Goal: Task Accomplishment & Management: Use online tool/utility

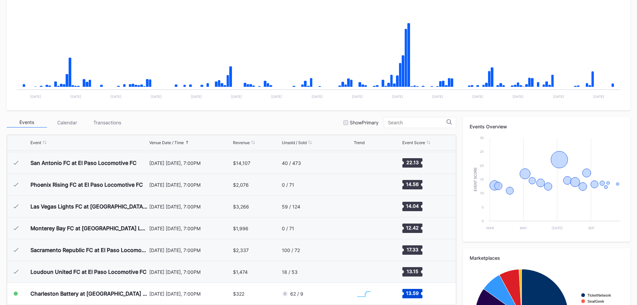
scroll to position [134, 0]
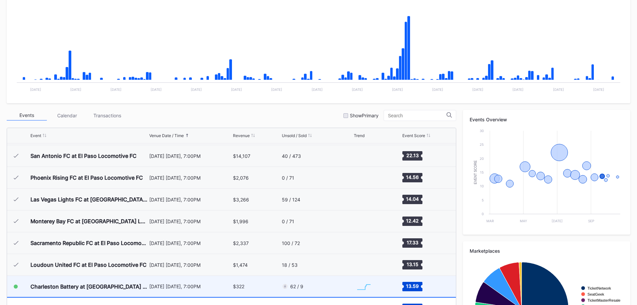
click at [233, 291] on div "$322" at bounding box center [256, 285] width 47 height 21
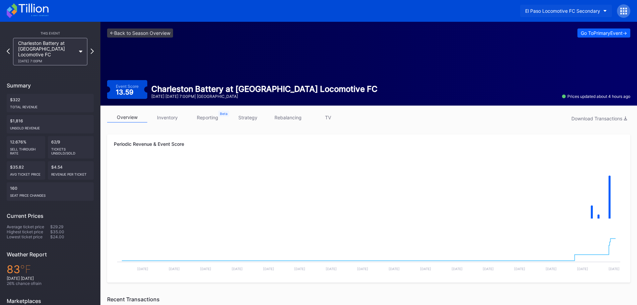
click at [588, 12] on div "El Paso Locomotive FC Secondary" at bounding box center [562, 11] width 75 height 6
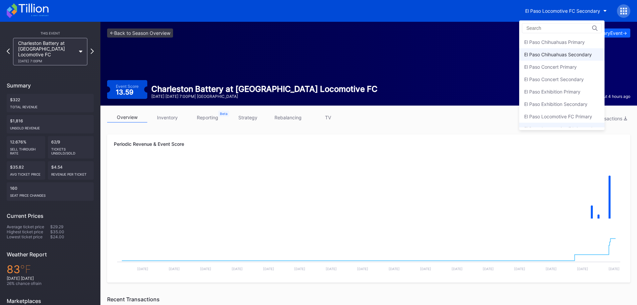
click at [553, 55] on div "El Paso Chihuahuas Secondary" at bounding box center [558, 55] width 68 height 6
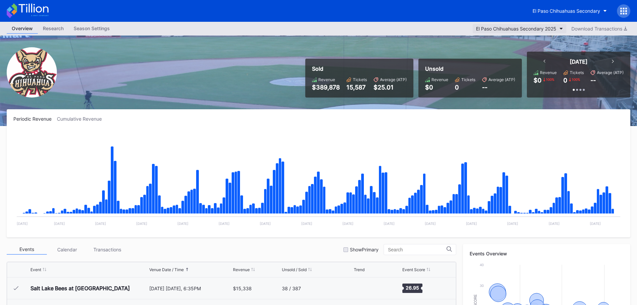
click at [555, 26] on div "El Paso Chihuahuas Secondary 2025" at bounding box center [516, 29] width 80 height 6
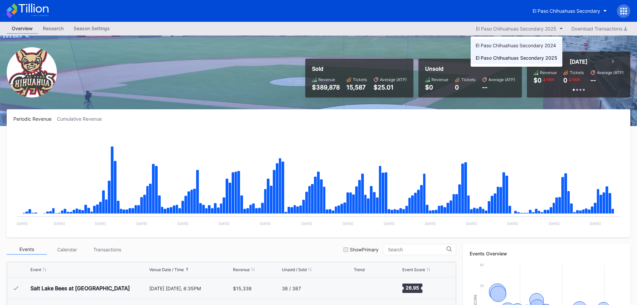
click at [542, 47] on div "El Paso Chihuahuas Secondary 2024" at bounding box center [516, 46] width 80 height 6
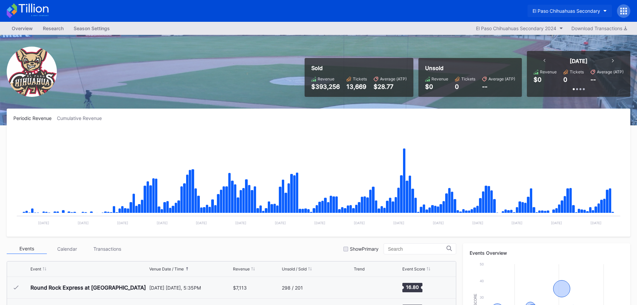
click at [588, 11] on div "El Paso Chihuahuas Secondary" at bounding box center [566, 11] width 68 height 6
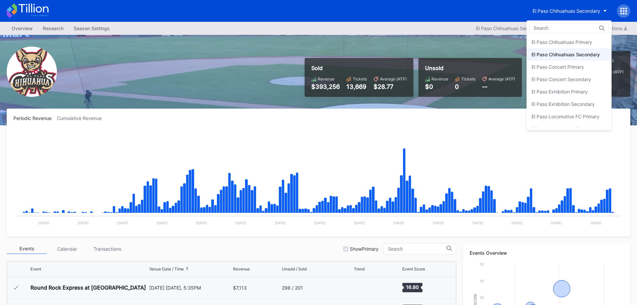
scroll to position [12, 0]
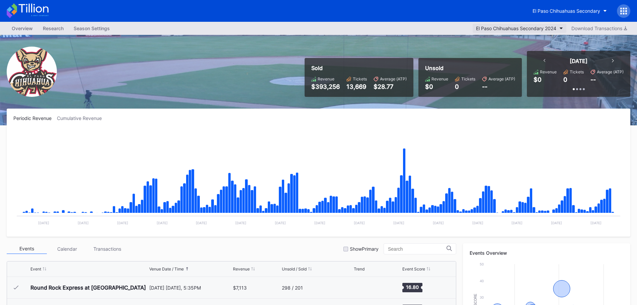
click at [526, 28] on div "El Paso Chihuahuas Secondary 2024" at bounding box center [516, 28] width 80 height 6
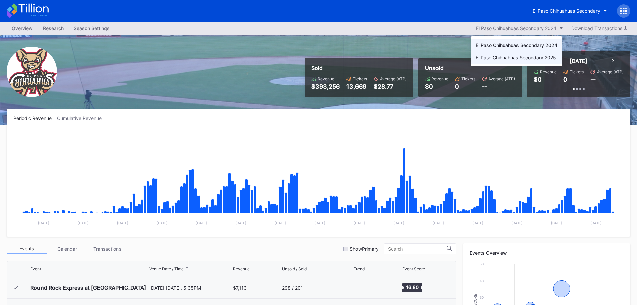
click at [520, 56] on div "El Paso Chihuahuas Secondary 2025" at bounding box center [516, 58] width 80 height 6
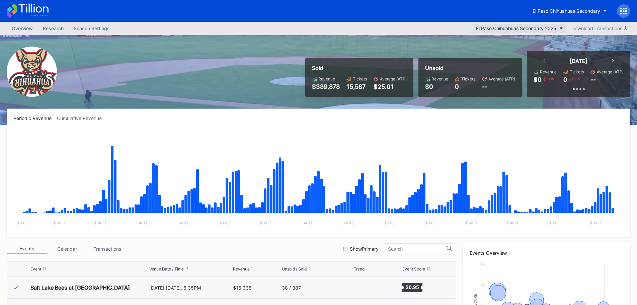
click at [531, 25] on button "El Paso Chihuahuas Secondary 2025" at bounding box center [520, 28] width 94 height 9
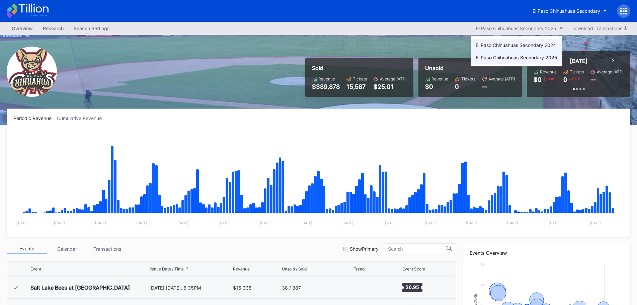
click at [528, 43] on div "El Paso Chihuahuas Secondary 2024" at bounding box center [516, 45] width 80 height 6
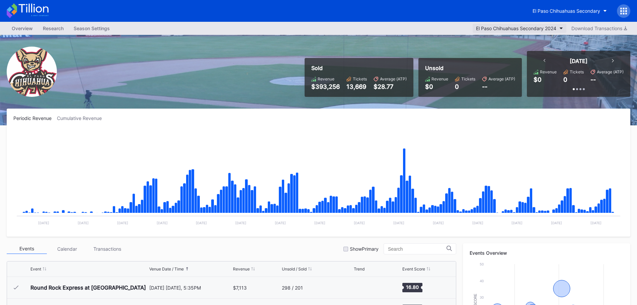
click at [521, 28] on div "El Paso Chihuahuas Secondary 2024" at bounding box center [516, 28] width 80 height 6
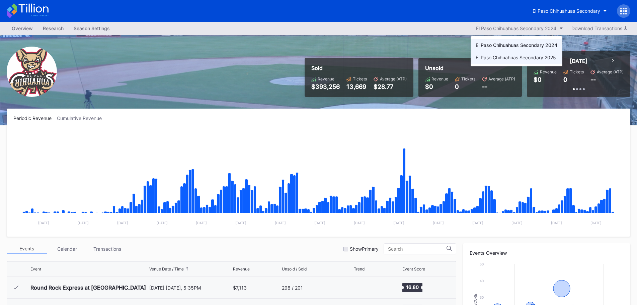
click at [520, 53] on div "El Paso Chihuahuas Secondary 2025" at bounding box center [517, 57] width 92 height 12
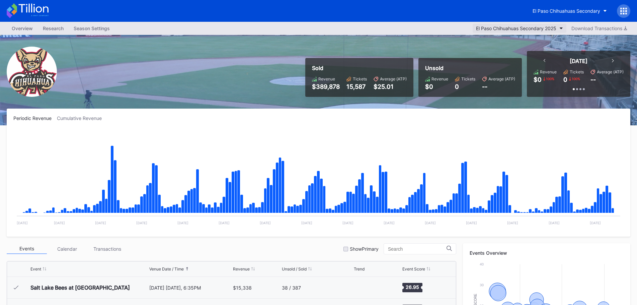
click at [537, 31] on button "El Paso Chihuahuas Secondary 2025" at bounding box center [520, 28] width 94 height 9
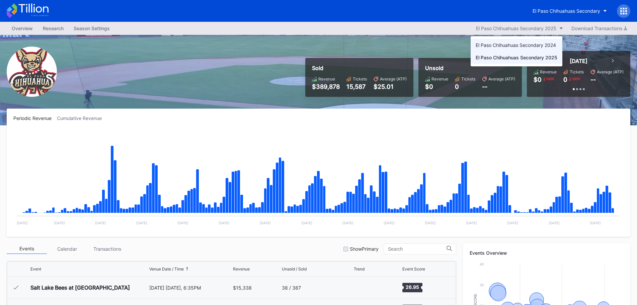
click at [483, 50] on div "El Paso Chihuahuas Secondary 2024" at bounding box center [517, 45] width 92 height 12
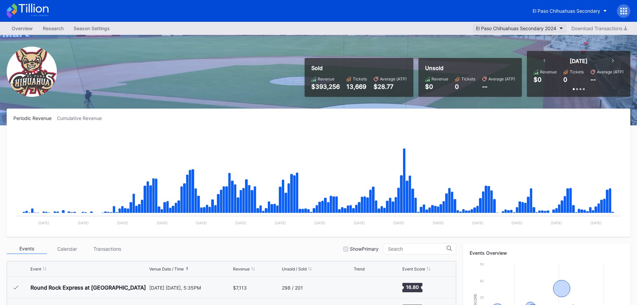
click at [499, 32] on button "El Paso Chihuahuas Secondary 2024" at bounding box center [520, 28] width 94 height 9
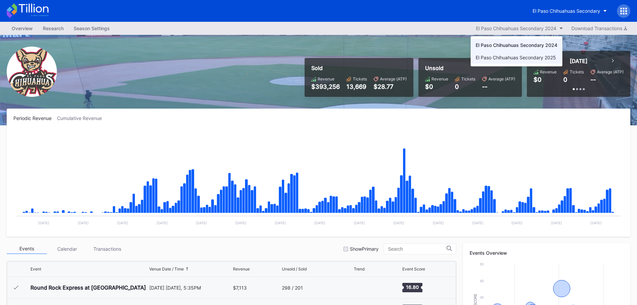
click at [488, 59] on div "El Paso Chihuahuas Secondary 2025" at bounding box center [516, 58] width 80 height 6
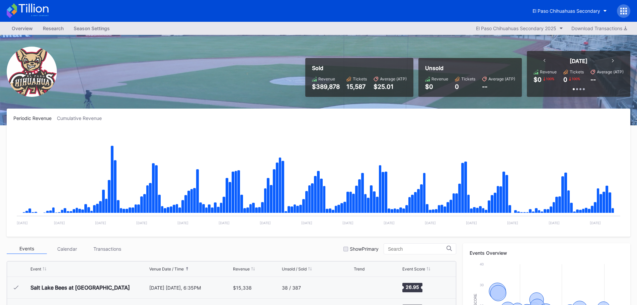
click at [553, 17] on div "El Paso Chihuahuas Secondary" at bounding box center [578, 10] width 103 height 13
click at [555, 14] on button "El Paso Chihuahuas Secondary" at bounding box center [569, 11] width 84 height 12
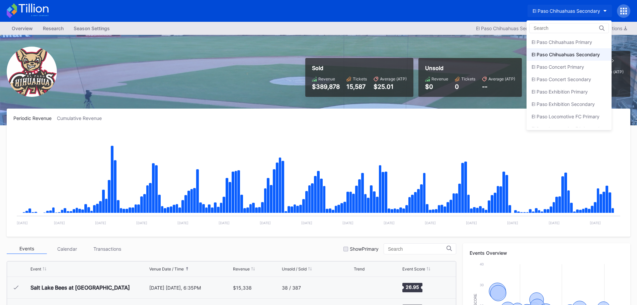
scroll to position [12, 0]
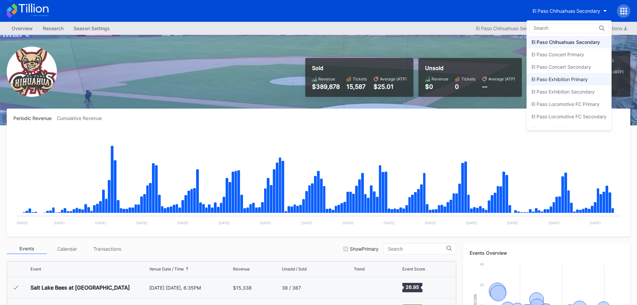
click at [567, 73] on div "El Paso Exhibition Primary" at bounding box center [568, 79] width 85 height 12
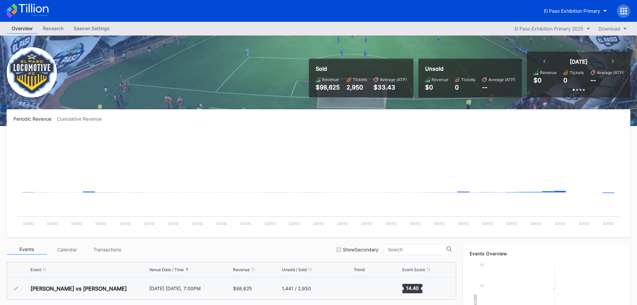
click at [578, 14] on button "El Paso Exhibition Primary" at bounding box center [575, 11] width 73 height 12
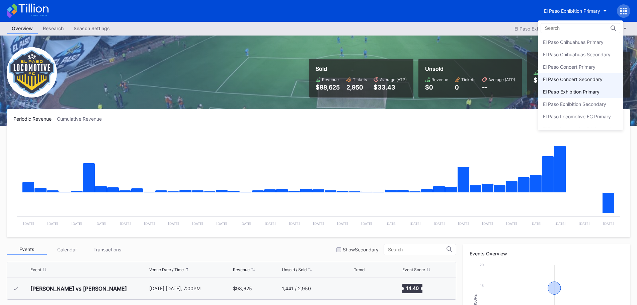
click at [573, 80] on div "El Paso Concert Secondary" at bounding box center [573, 79] width 60 height 6
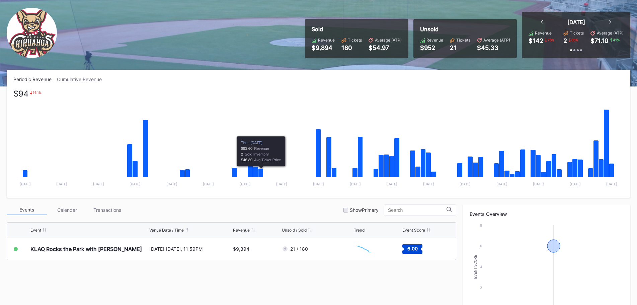
scroll to position [100, 0]
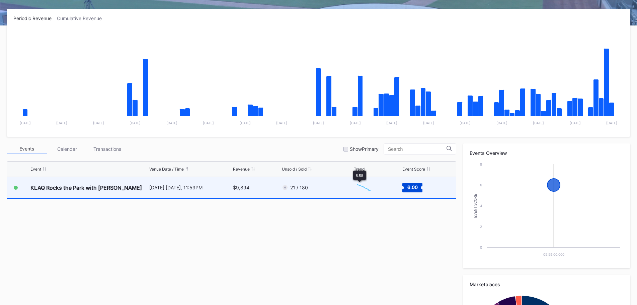
click at [342, 187] on div "21 / 180" at bounding box center [317, 187] width 70 height 21
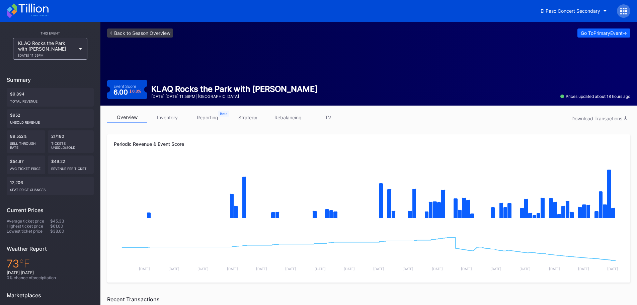
click at [257, 116] on link "strategy" at bounding box center [248, 117] width 40 height 10
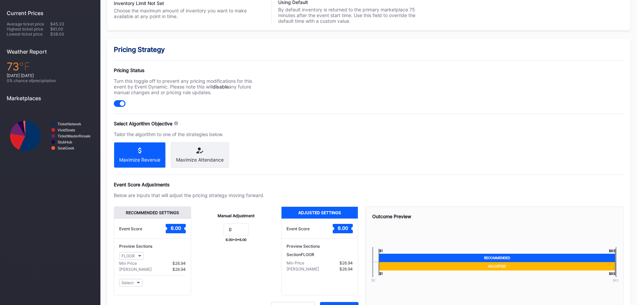
scroll to position [201, 0]
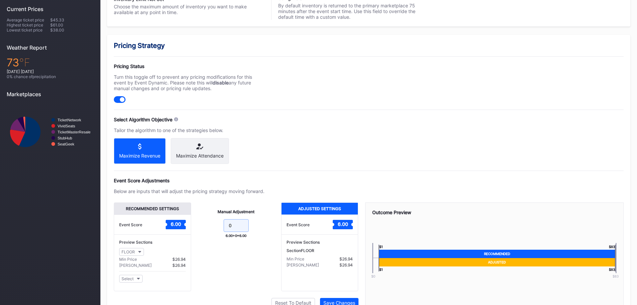
click at [239, 232] on input "0" at bounding box center [236, 225] width 25 height 13
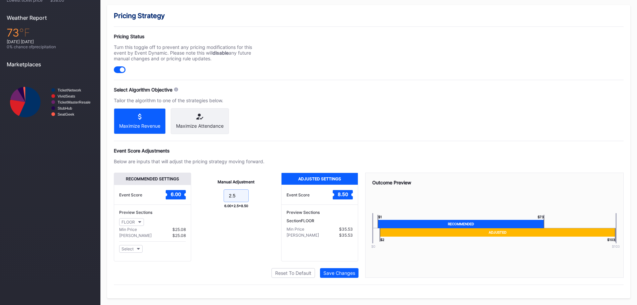
scroll to position [236, 0]
click at [231, 192] on input "2.5" at bounding box center [236, 195] width 25 height 13
type input "2.5"
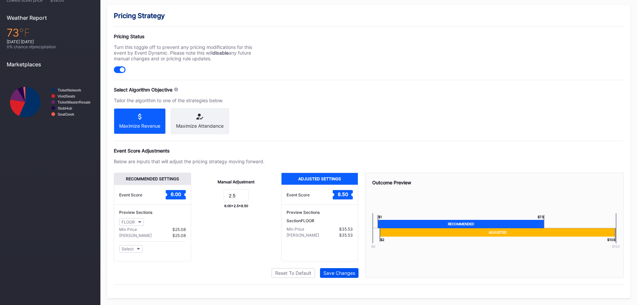
click at [342, 269] on button "Save Changes" at bounding box center [339, 273] width 38 height 10
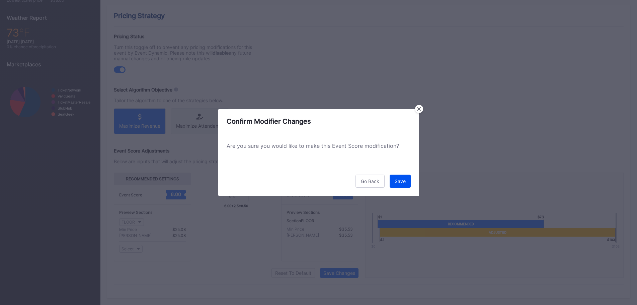
click at [407, 180] on button "Save" at bounding box center [400, 180] width 21 height 13
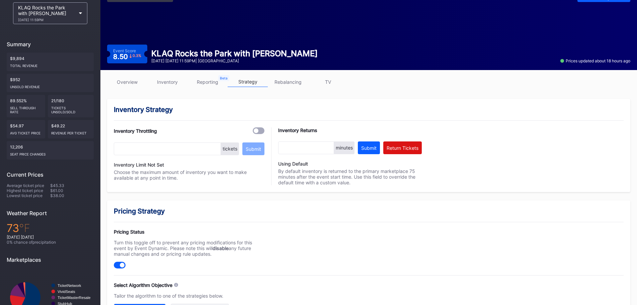
scroll to position [0, 0]
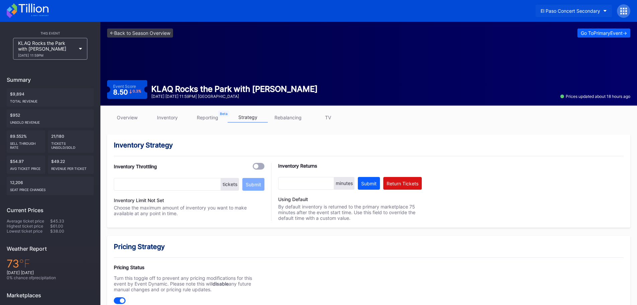
click at [582, 9] on div "El Paso Concert Secondary" at bounding box center [570, 11] width 60 height 6
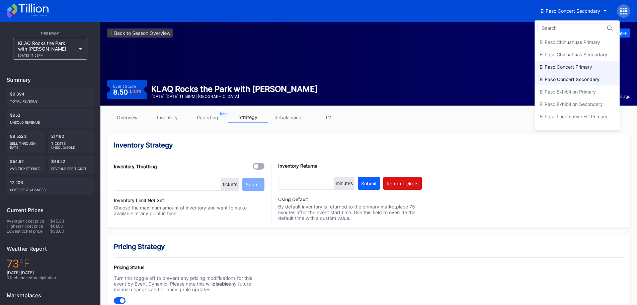
click at [567, 67] on div "El Paso Concert Primary" at bounding box center [565, 67] width 53 height 6
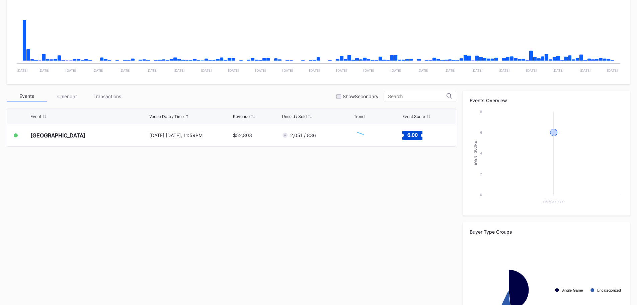
scroll to position [167, 0]
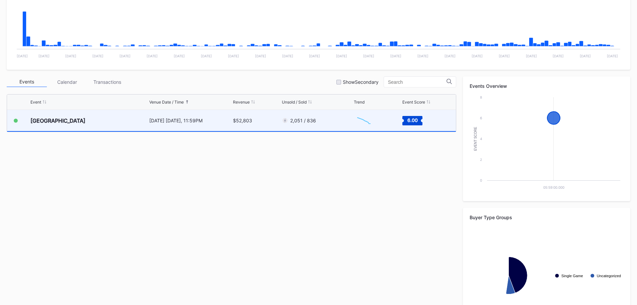
click at [255, 118] on div "$52,803" at bounding box center [256, 120] width 47 height 21
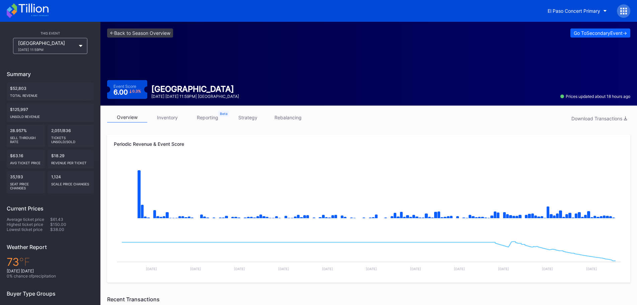
scroll to position [33, 0]
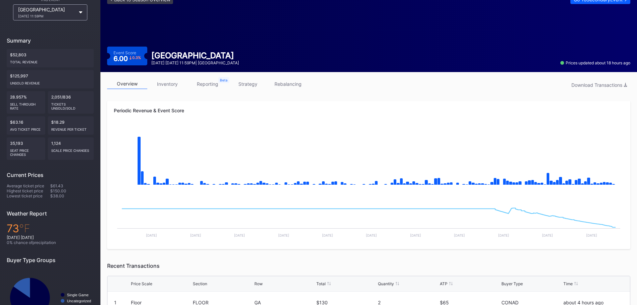
click at [166, 80] on link "inventory" at bounding box center [167, 84] width 40 height 10
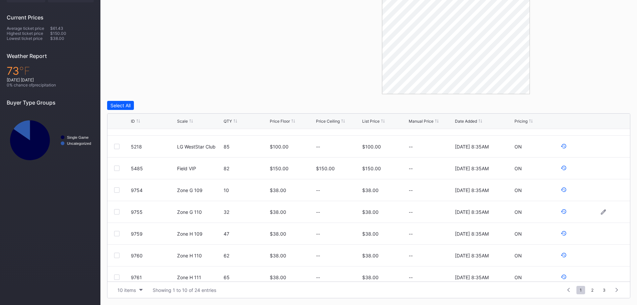
scroll to position [65, 0]
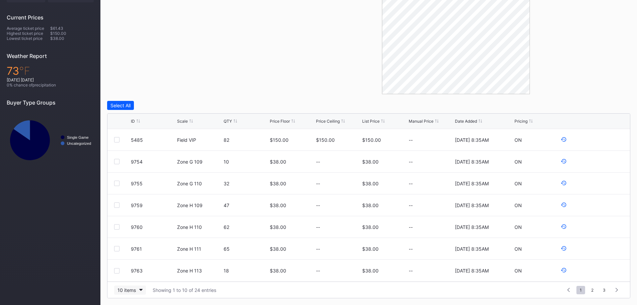
click at [129, 290] on div "10 items" at bounding box center [126, 290] width 18 height 6
click at [132, 277] on div "200 items" at bounding box center [130, 273] width 32 height 12
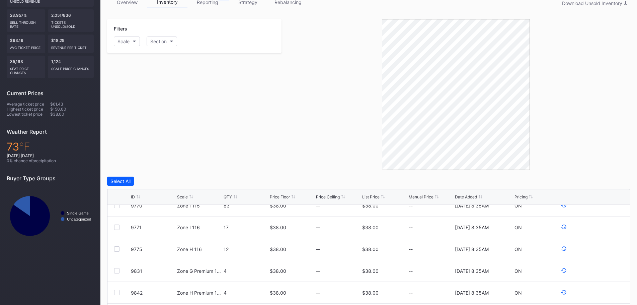
scroll to position [23, 0]
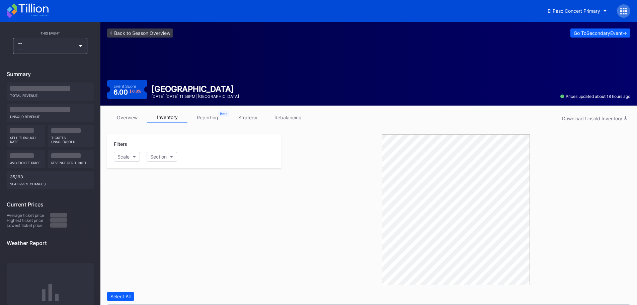
click at [258, 115] on link "strategy" at bounding box center [248, 117] width 40 height 10
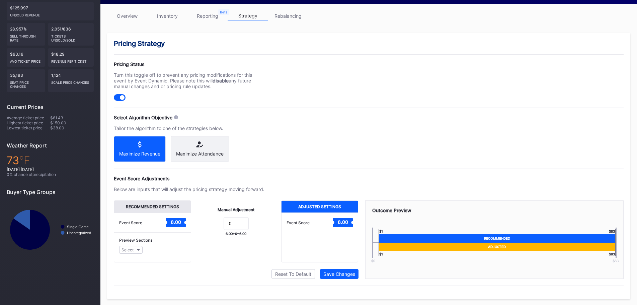
scroll to position [108, 0]
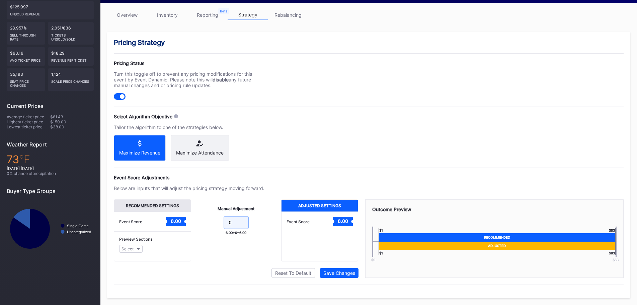
click at [242, 224] on input "0" at bounding box center [236, 222] width 25 height 13
type input "2"
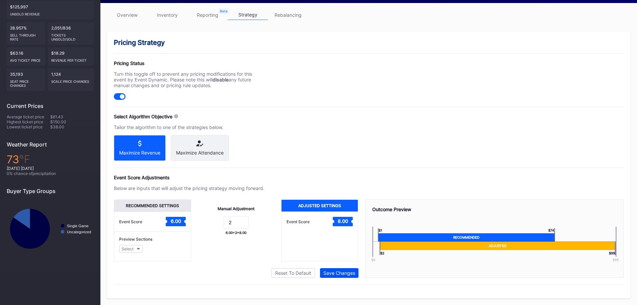
click at [331, 274] on div "Save Changes" at bounding box center [339, 273] width 32 height 6
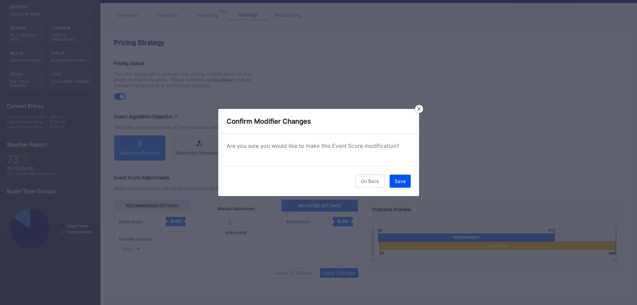
click at [404, 176] on button "Save" at bounding box center [400, 180] width 21 height 13
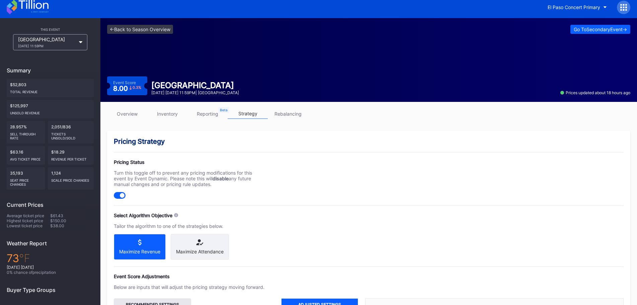
scroll to position [0, 0]
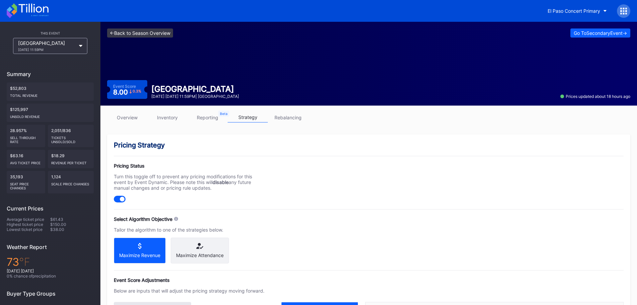
click at [153, 37] on link "<- Back to Season Overview" at bounding box center [140, 32] width 66 height 9
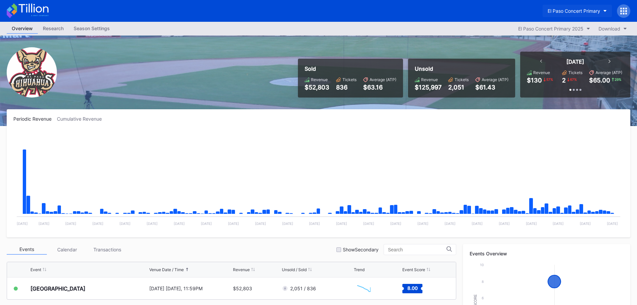
click at [579, 11] on div "El Paso Concert Primary" at bounding box center [574, 11] width 53 height 6
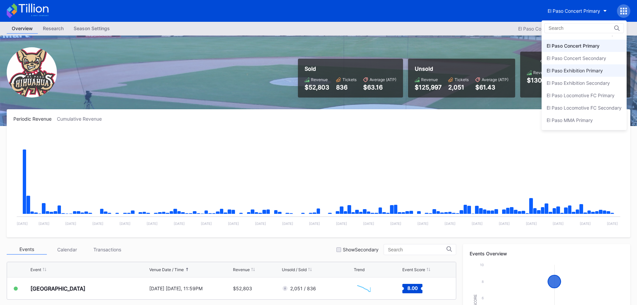
scroll to position [32, 0]
click at [572, 103] on div "El Paso MMA Primary" at bounding box center [584, 108] width 85 height 12
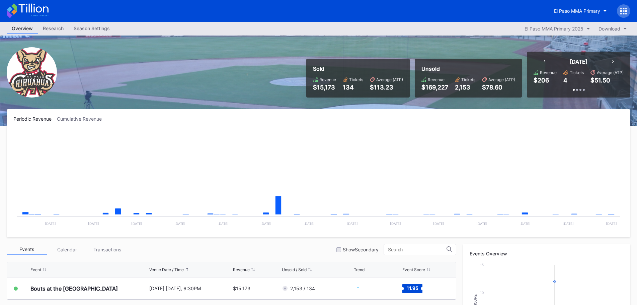
scroll to position [201, 0]
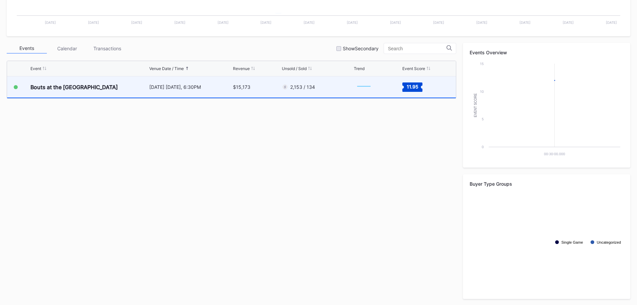
click at [330, 92] on div "2,153 / 134" at bounding box center [317, 86] width 70 height 21
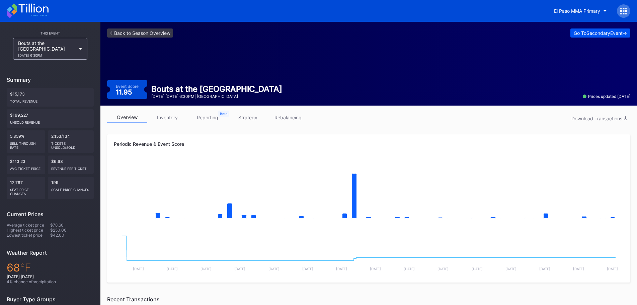
click at [601, 30] on div "Go To Secondary Event ->" at bounding box center [600, 33] width 53 height 6
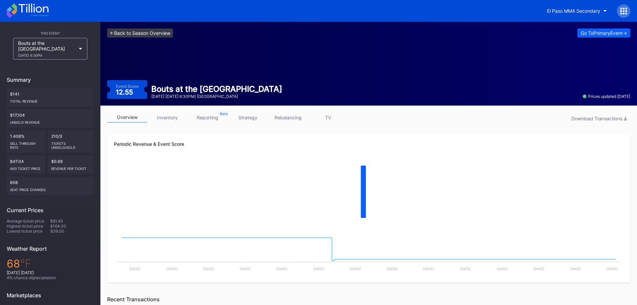
click at [144, 37] on link "<- Back to Season Overview" at bounding box center [140, 32] width 66 height 9
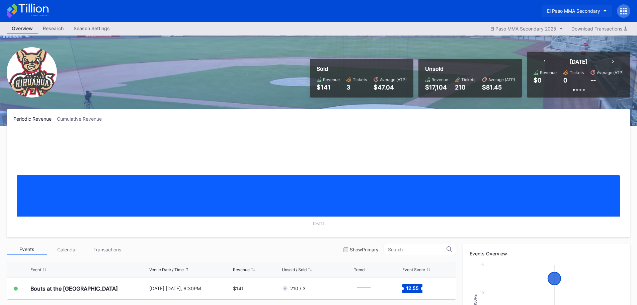
click at [577, 10] on div "El Paso MMA Secondary" at bounding box center [573, 11] width 53 height 6
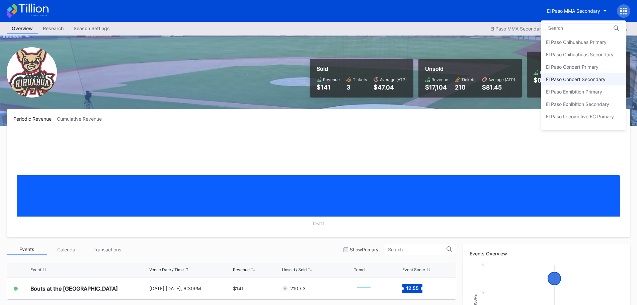
click at [574, 77] on div "El Paso Concert Secondary" at bounding box center [576, 79] width 60 height 6
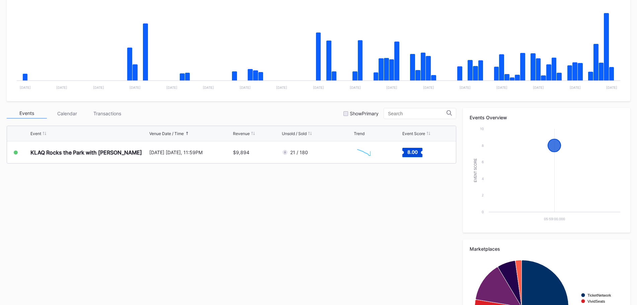
scroll to position [167, 0]
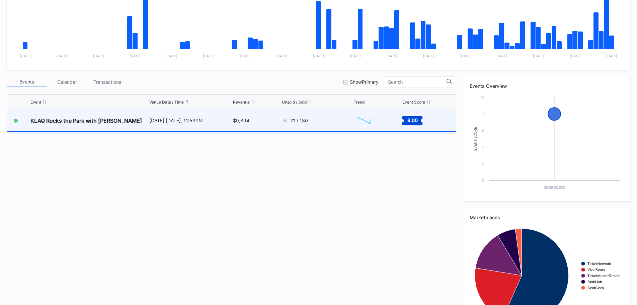
click at [173, 114] on div "[DATE] [DATE], 11:59PM" at bounding box center [190, 120] width 82 height 21
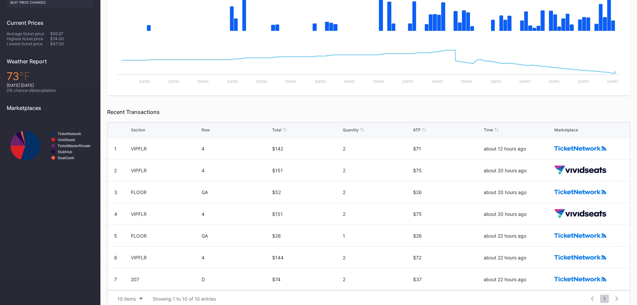
scroll to position [196, 0]
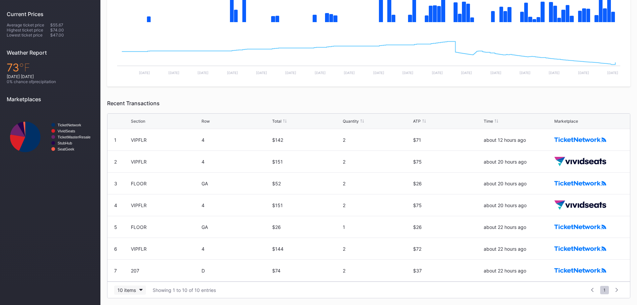
click at [138, 291] on button "10 items" at bounding box center [130, 289] width 32 height 9
click at [131, 272] on div "200 items" at bounding box center [130, 273] width 22 height 6
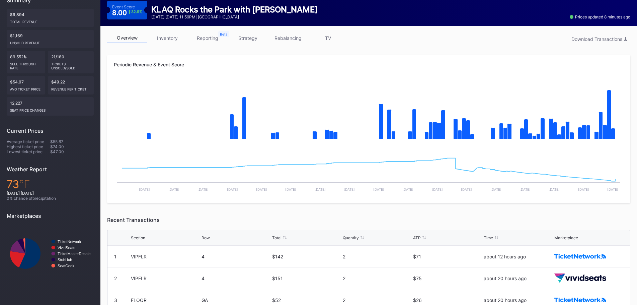
scroll to position [0, 0]
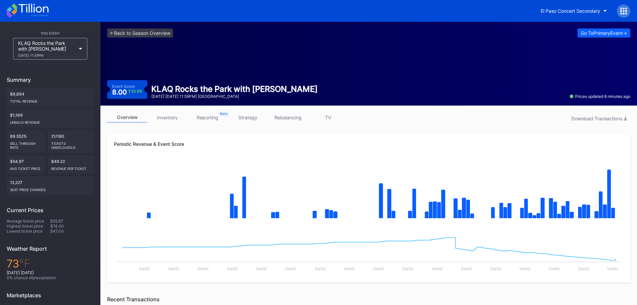
click at [253, 122] on div "overview inventory reporting strategy rebalancing TV Download Transactions" at bounding box center [368, 119] width 523 height 14
click at [252, 121] on link "strategy" at bounding box center [248, 117] width 40 height 10
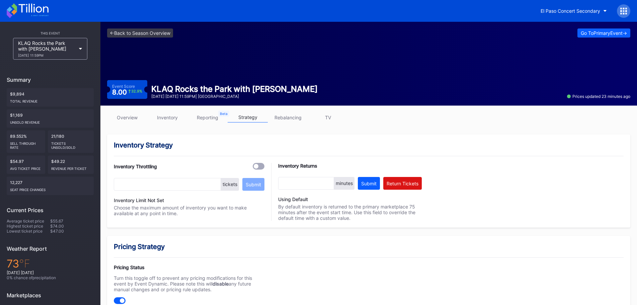
click at [300, 117] on link "rebalancing" at bounding box center [288, 117] width 40 height 10
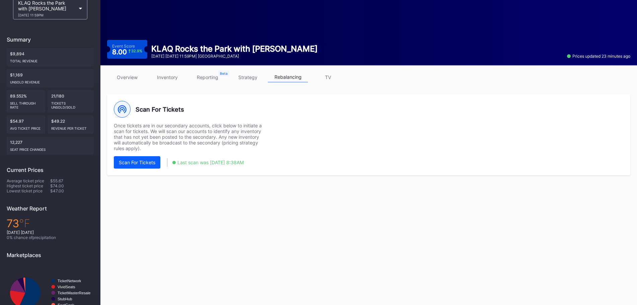
scroll to position [64, 0]
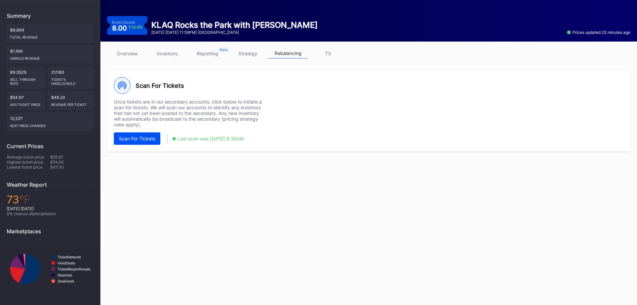
click at [151, 136] on div "Scan For Tickets" at bounding box center [137, 139] width 36 height 6
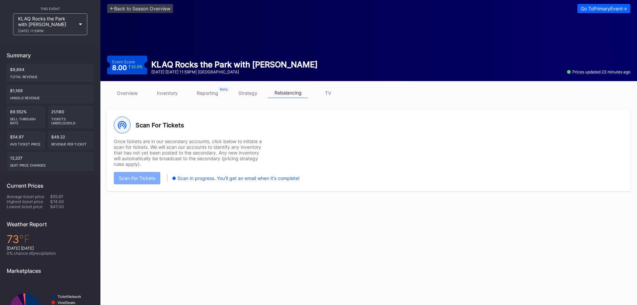
scroll to position [0, 0]
